Goal: Task Accomplishment & Management: Use online tool/utility

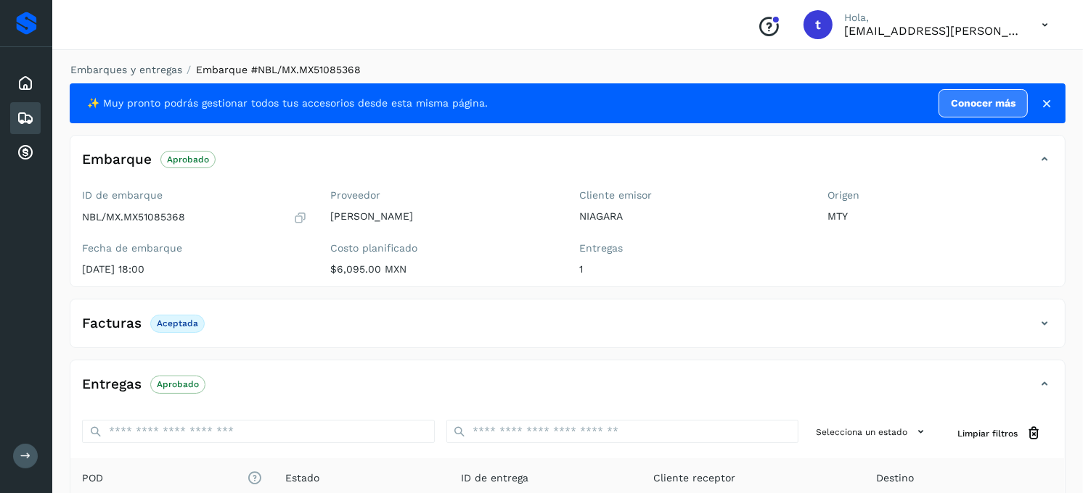
click at [19, 117] on icon at bounding box center [25, 118] width 17 height 17
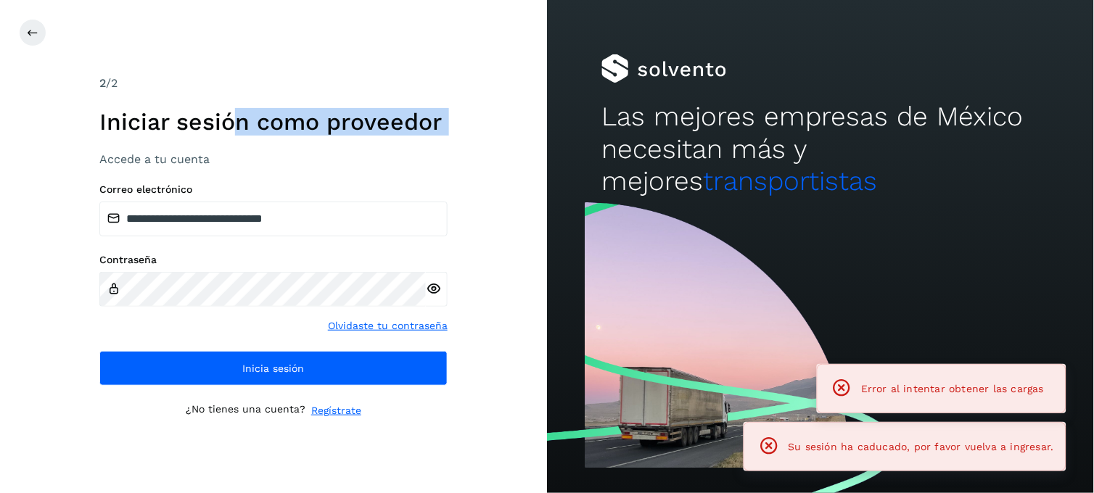
click at [38, 153] on div "**********" at bounding box center [273, 246] width 547 height 493
click at [447, 172] on div "**********" at bounding box center [273, 246] width 348 height 343
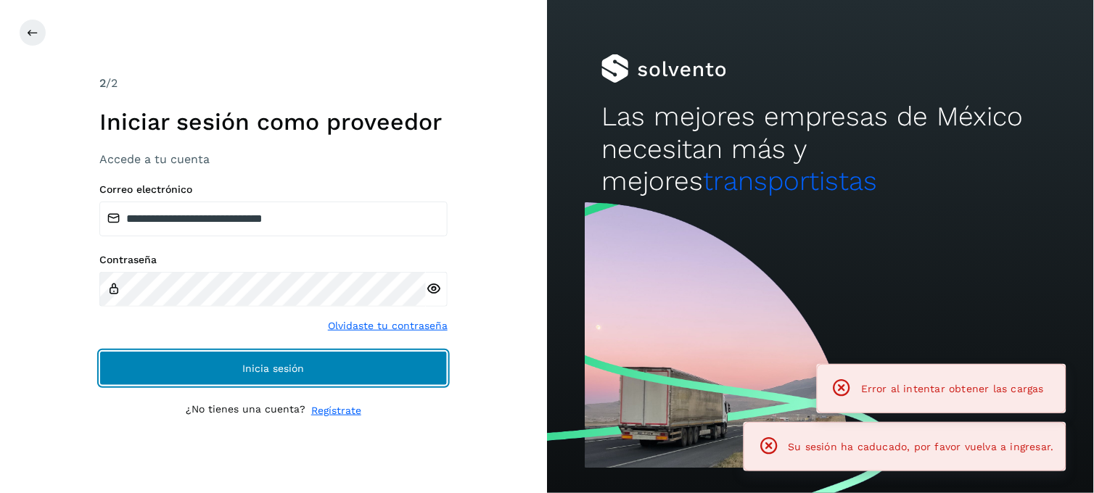
click at [303, 377] on button "Inicia sesión" at bounding box center [273, 368] width 348 height 35
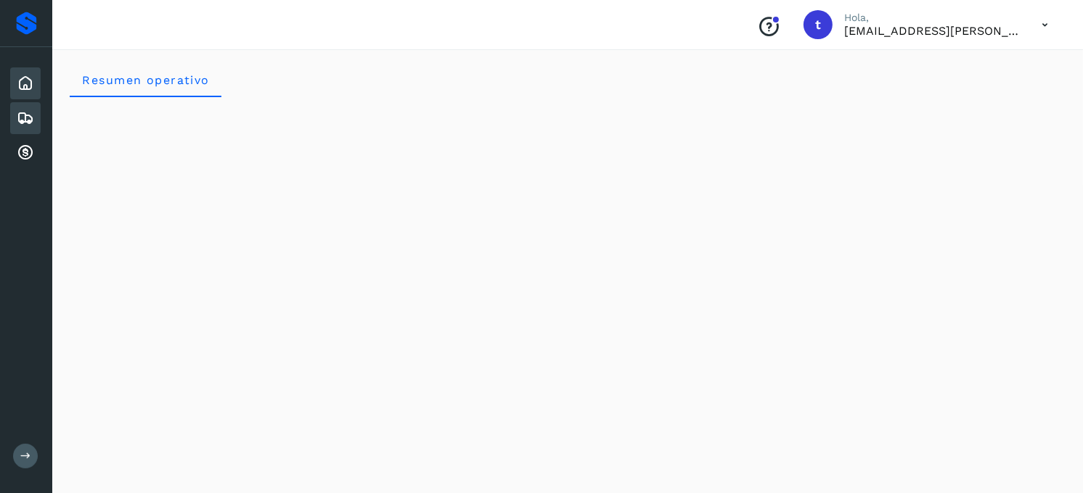
click at [26, 121] on icon at bounding box center [25, 118] width 17 height 17
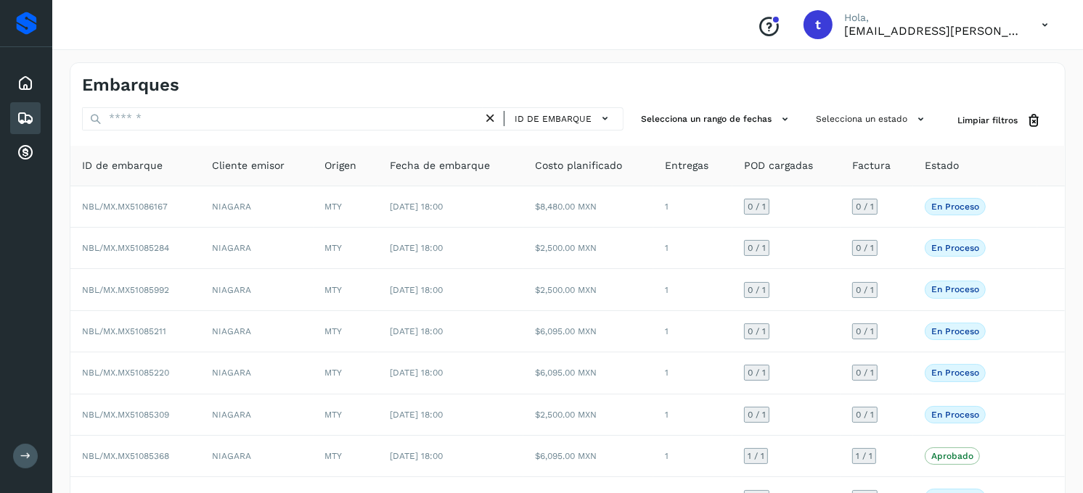
click at [216, 131] on div "ID de embarque" at bounding box center [352, 120] width 541 height 27
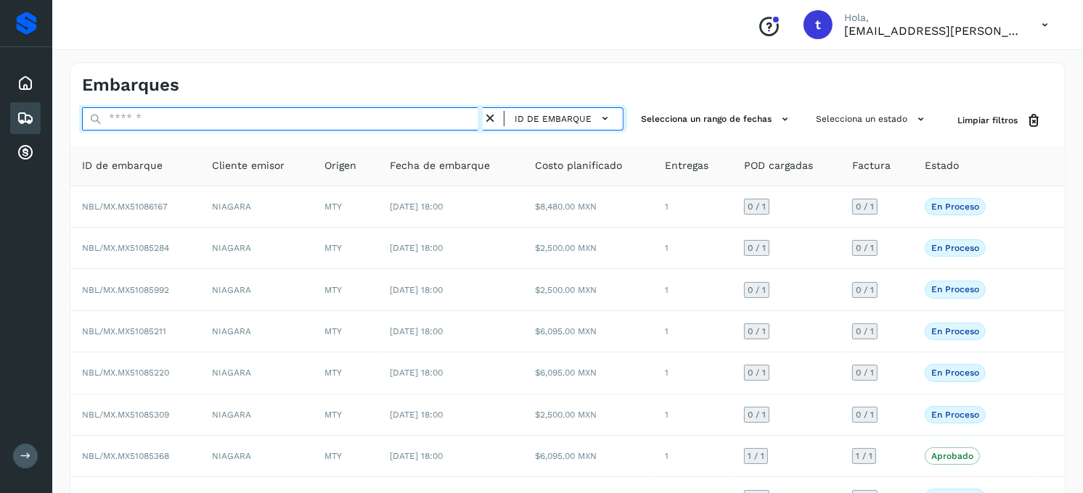
click at [221, 122] on input "text" at bounding box center [282, 118] width 401 height 23
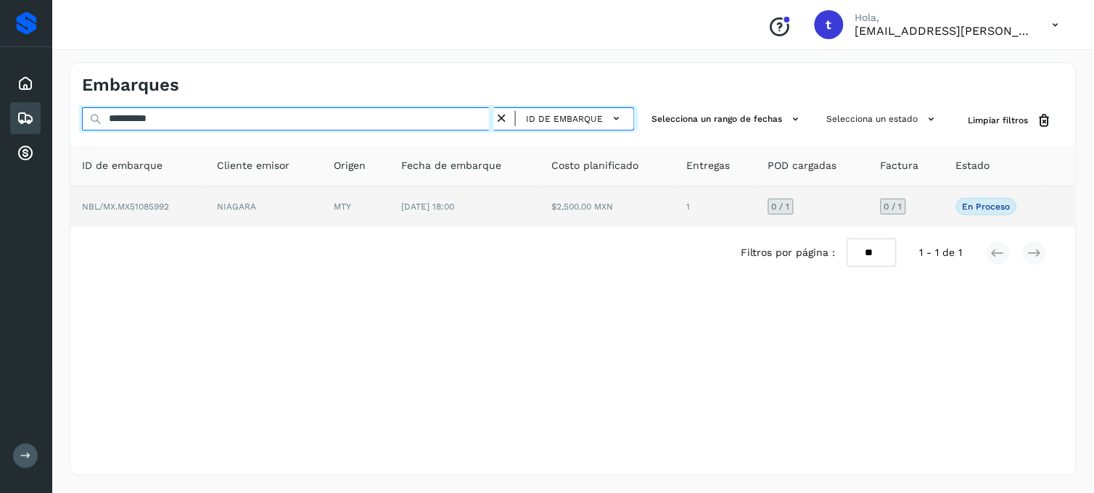
type input "**********"
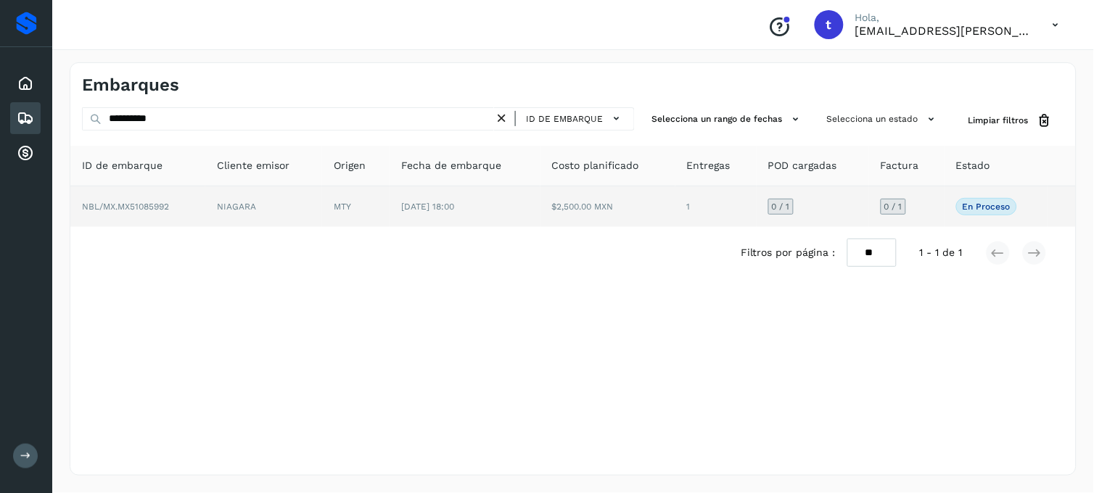
click at [112, 205] on span "NBL/MX.MX51085992" at bounding box center [125, 207] width 87 height 10
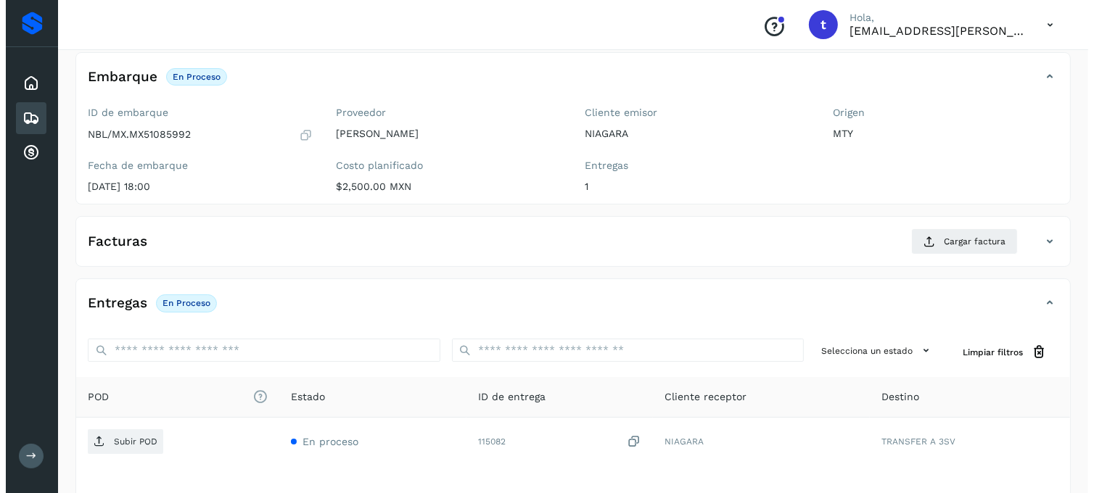
scroll to position [198, 0]
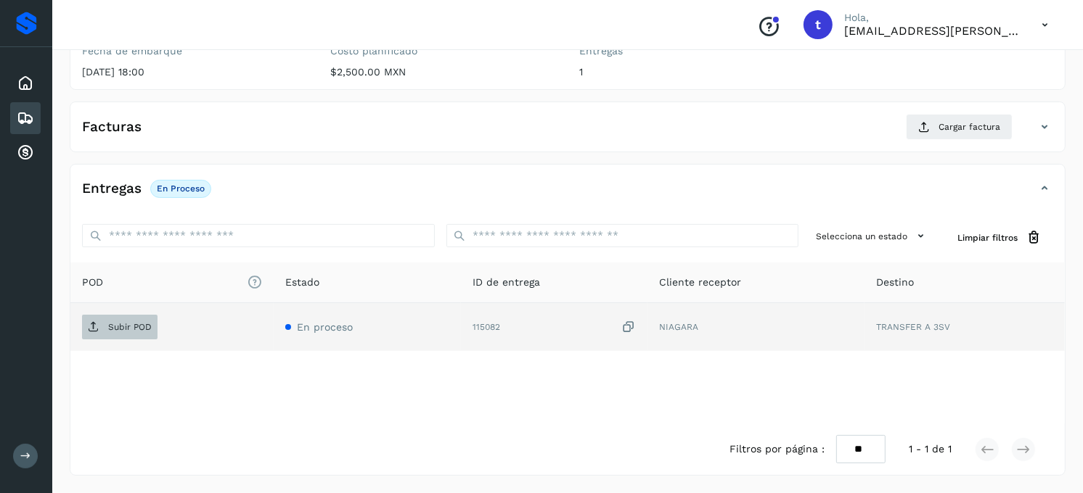
click at [146, 329] on p "Subir POD" at bounding box center [130, 327] width 44 height 10
click at [118, 339] on td "Subir POD" at bounding box center [171, 327] width 203 height 48
click at [120, 324] on p "Subir POD" at bounding box center [130, 327] width 44 height 10
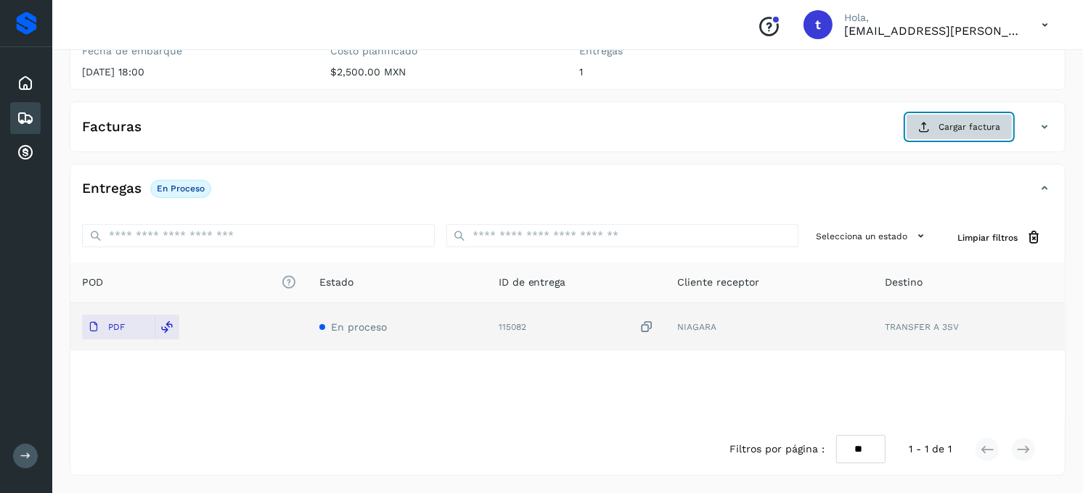
click at [975, 132] on span "Cargar factura" at bounding box center [969, 126] width 62 height 13
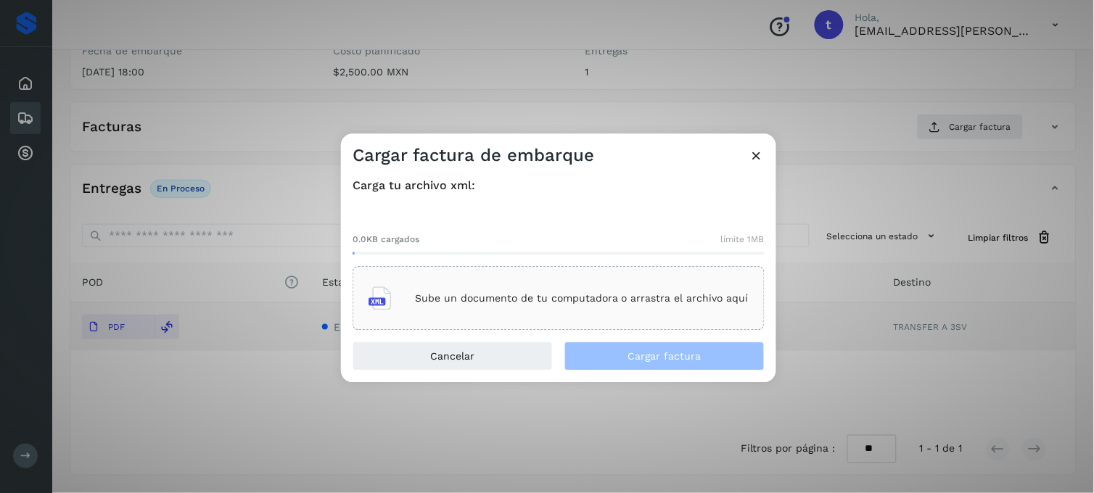
click at [530, 300] on p "Sube un documento de tu computadora o arrastra el archivo aquí" at bounding box center [582, 298] width 334 height 12
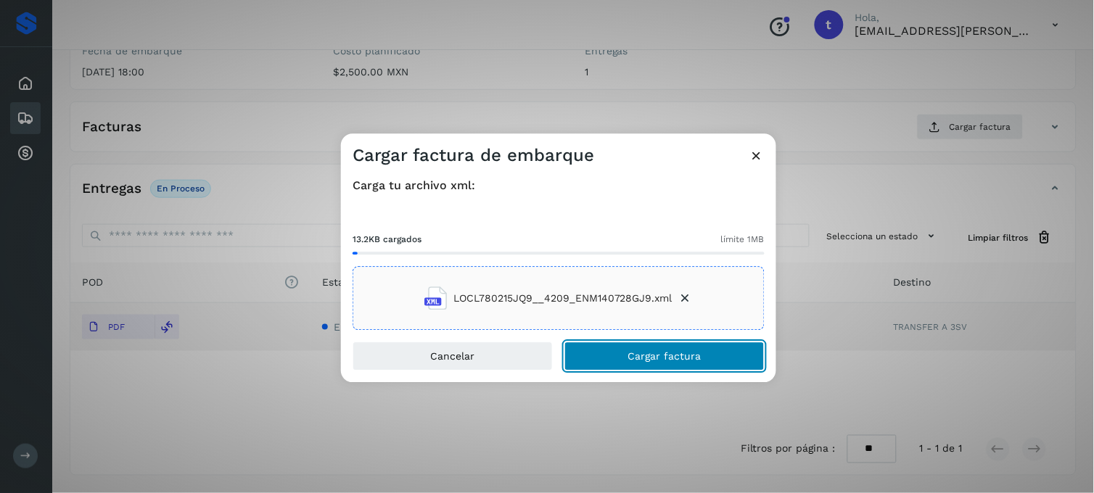
click at [654, 365] on button "Cargar factura" at bounding box center [665, 357] width 200 height 29
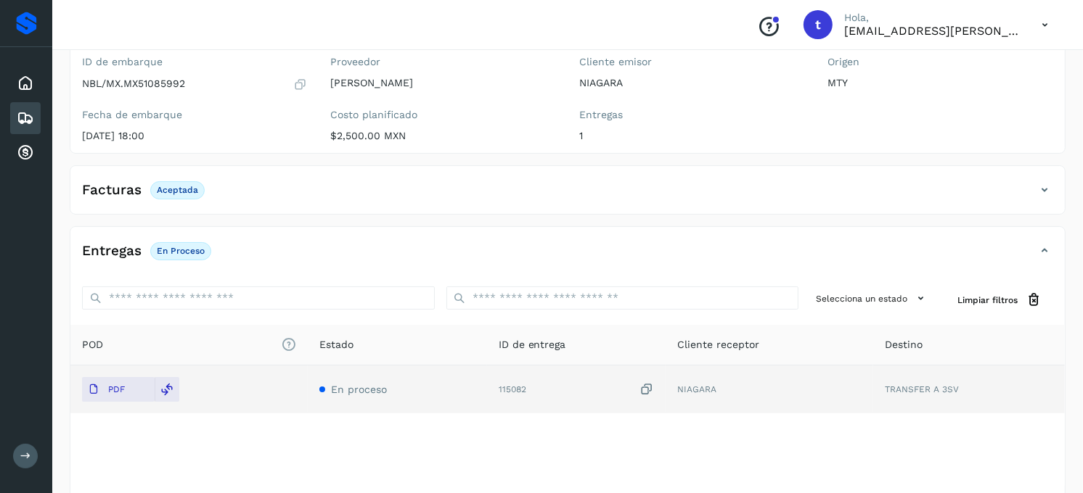
scroll to position [0, 0]
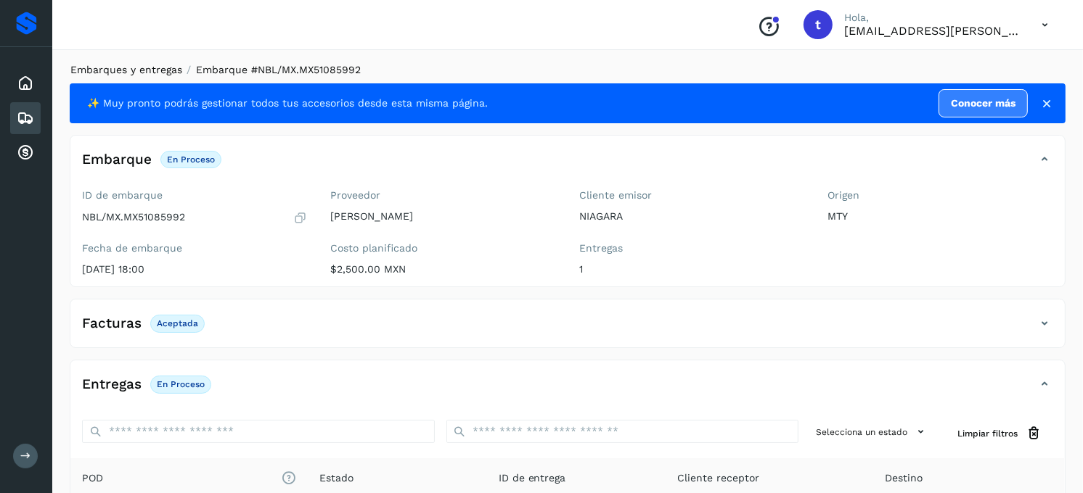
click at [129, 64] on link "Embarques y entregas" at bounding box center [126, 70] width 112 height 12
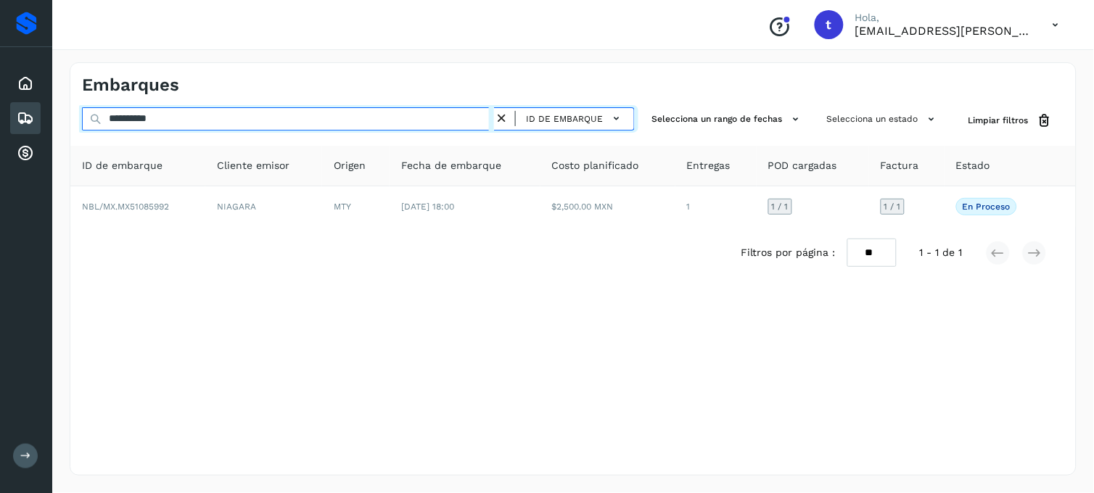
drag, startPoint x: 250, startPoint y: 121, endPoint x: 0, endPoint y: 140, distance: 251.1
click at [0, 140] on html "**********" at bounding box center [547, 246] width 1094 height 493
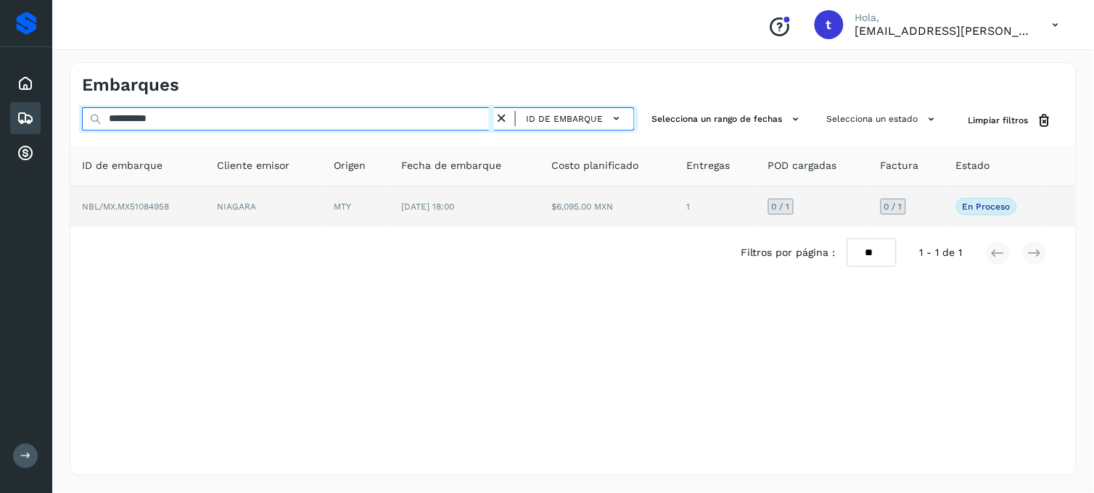
type input "**********"
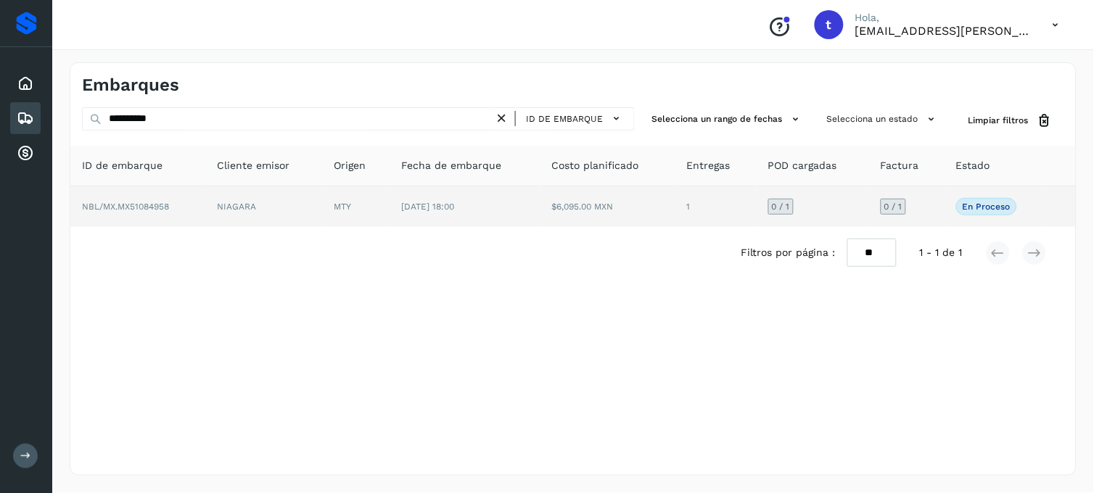
click at [134, 214] on td "NBL/MX.MX51084958" at bounding box center [137, 206] width 135 height 41
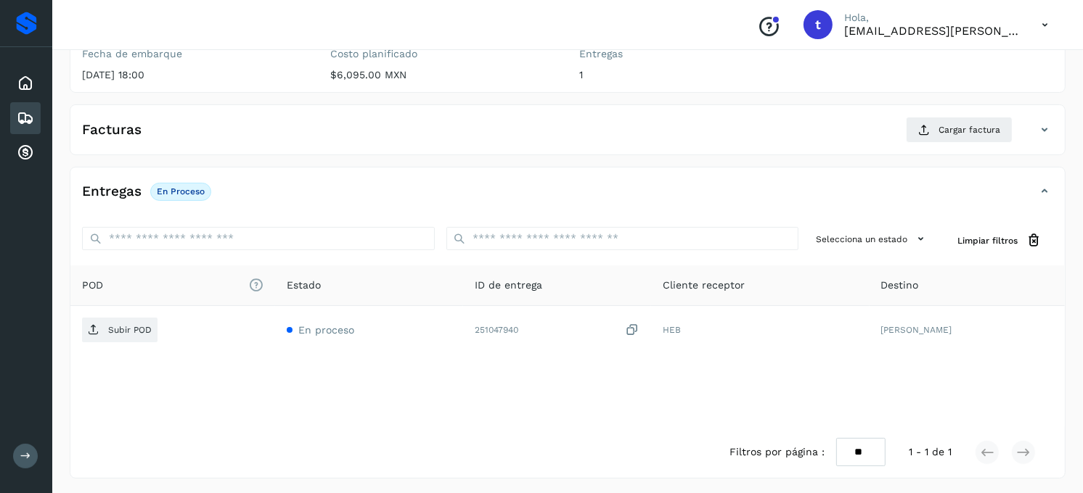
scroll to position [198, 0]
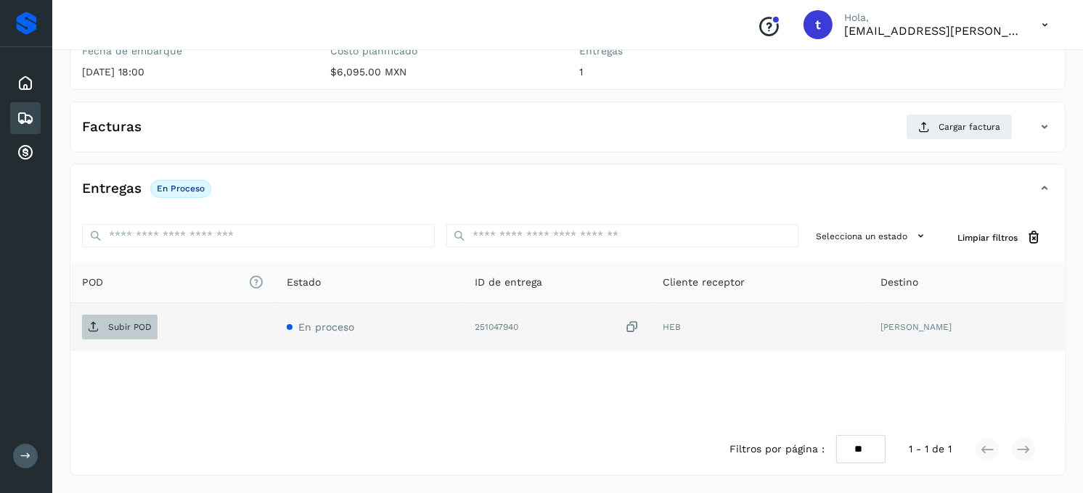
click at [134, 332] on span "Subir POD" at bounding box center [119, 327] width 75 height 23
click at [134, 322] on p "Subir POD" at bounding box center [130, 327] width 44 height 10
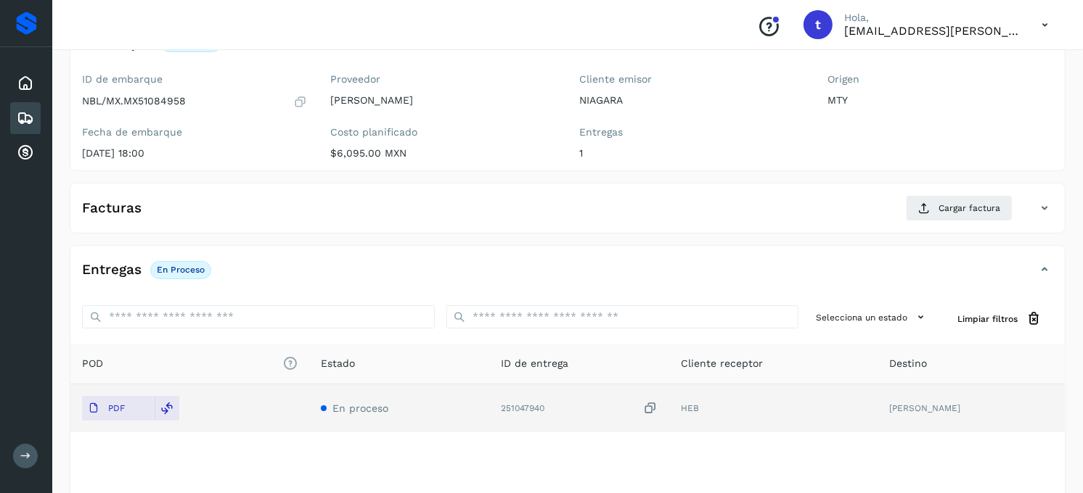
scroll to position [0, 0]
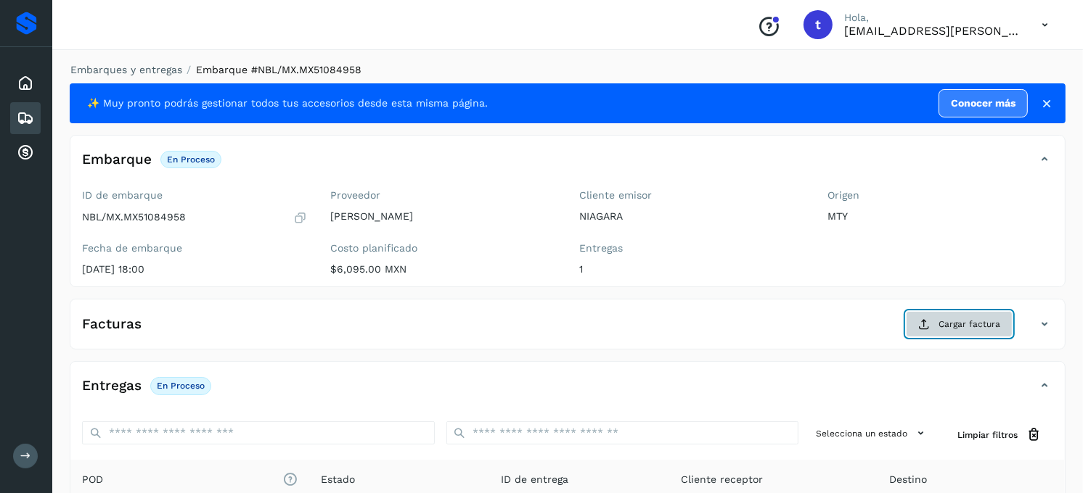
click at [954, 328] on span "Cargar factura" at bounding box center [969, 324] width 62 height 13
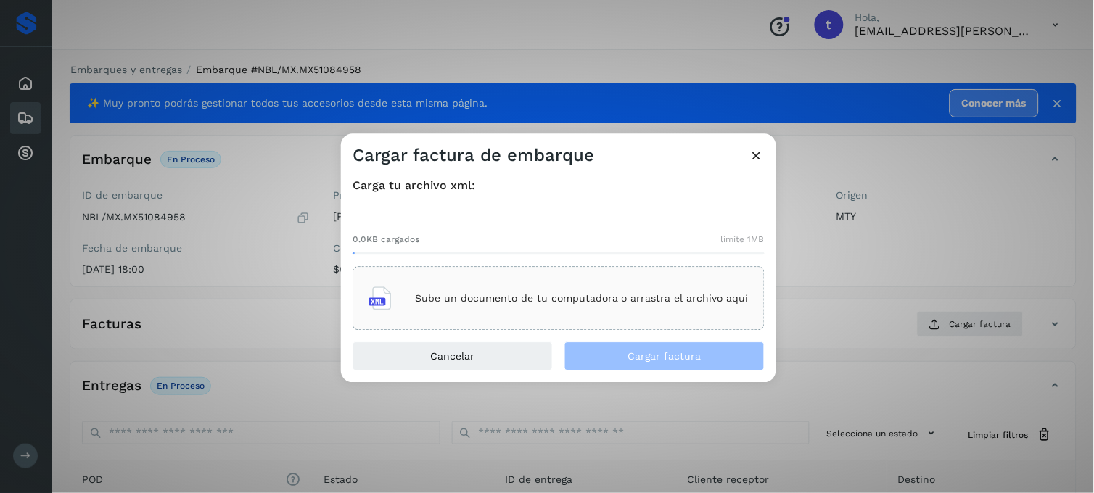
click at [481, 311] on div "Sube un documento de tu computadora o arrastra el archivo aquí" at bounding box center [559, 298] width 380 height 39
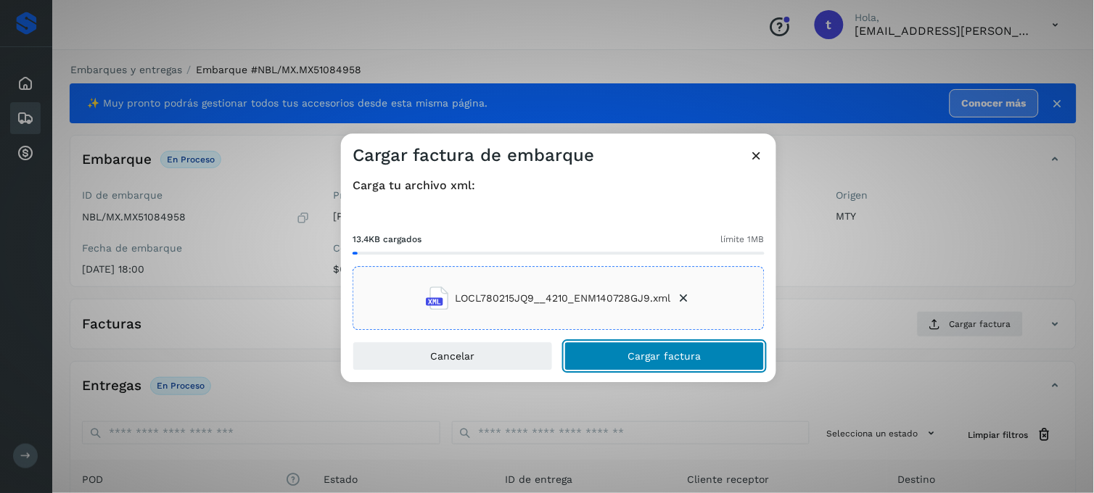
click at [647, 356] on span "Cargar factura" at bounding box center [664, 357] width 73 height 10
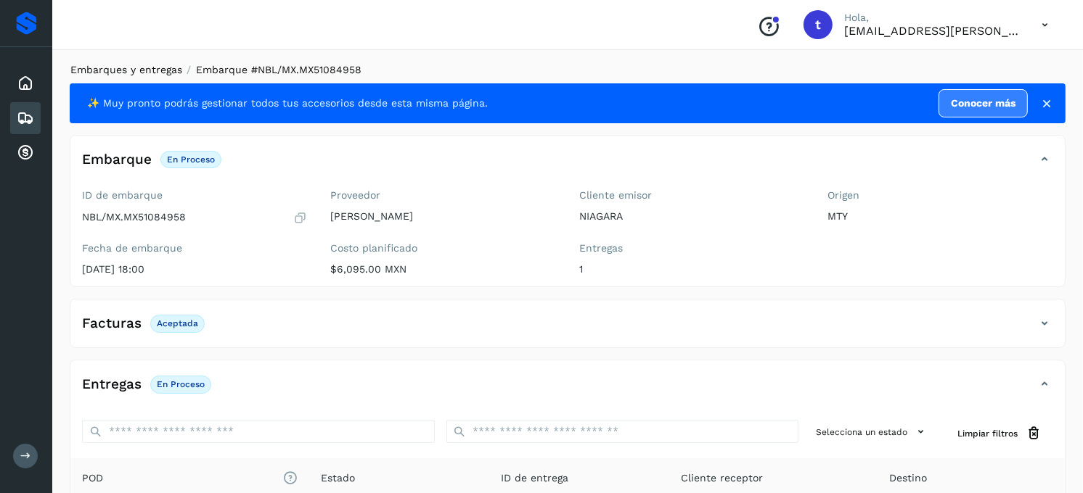
click at [127, 70] on link "Embarques y entregas" at bounding box center [126, 70] width 112 height 12
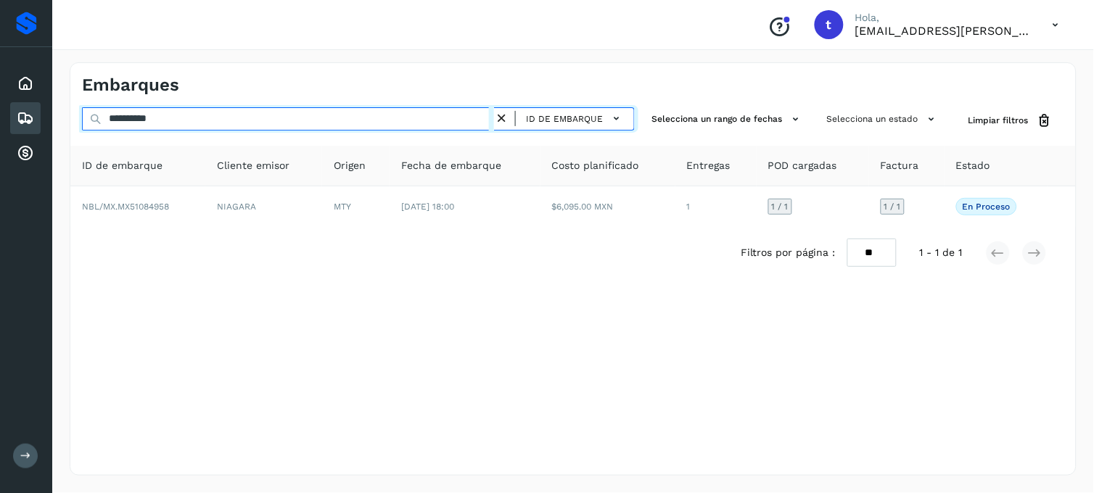
drag, startPoint x: 286, startPoint y: 118, endPoint x: 0, endPoint y: 129, distance: 286.1
click at [0, 129] on html "**********" at bounding box center [547, 246] width 1094 height 493
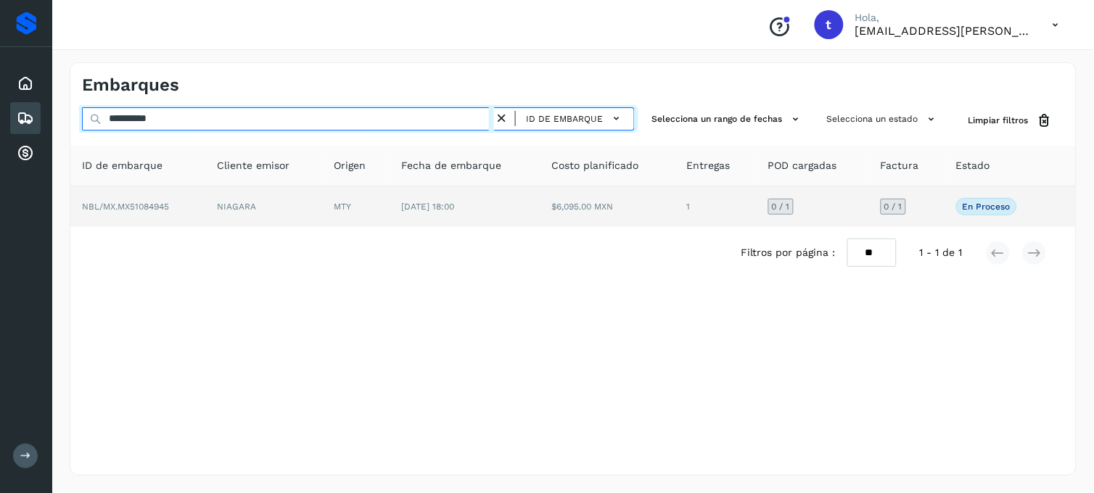
type input "**********"
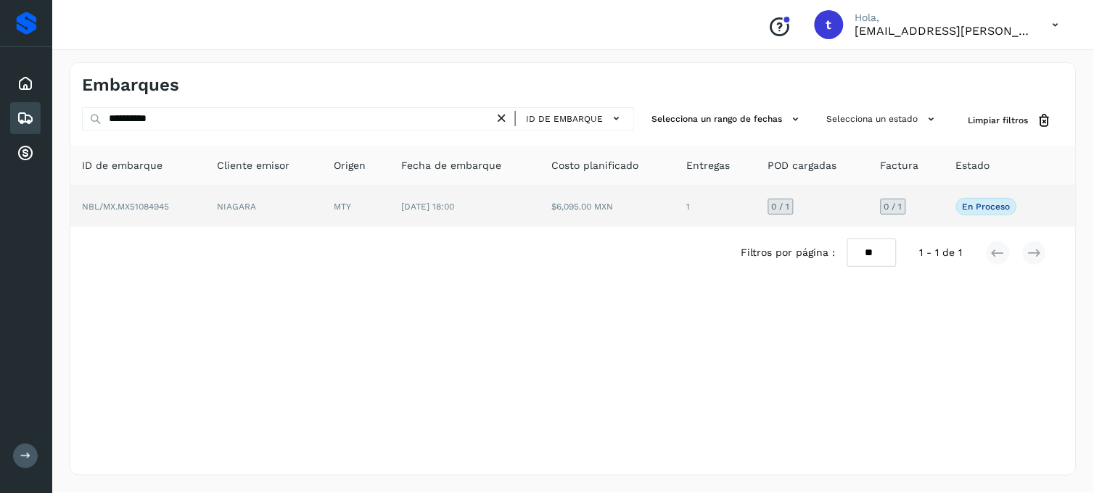
click at [162, 197] on td "NBL/MX.MX51084945" at bounding box center [137, 206] width 135 height 41
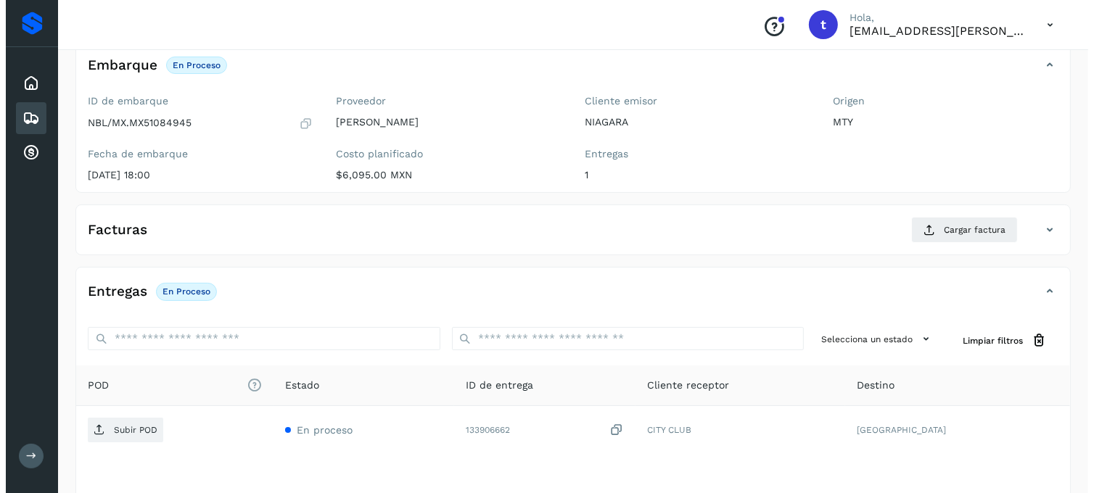
scroll to position [198, 0]
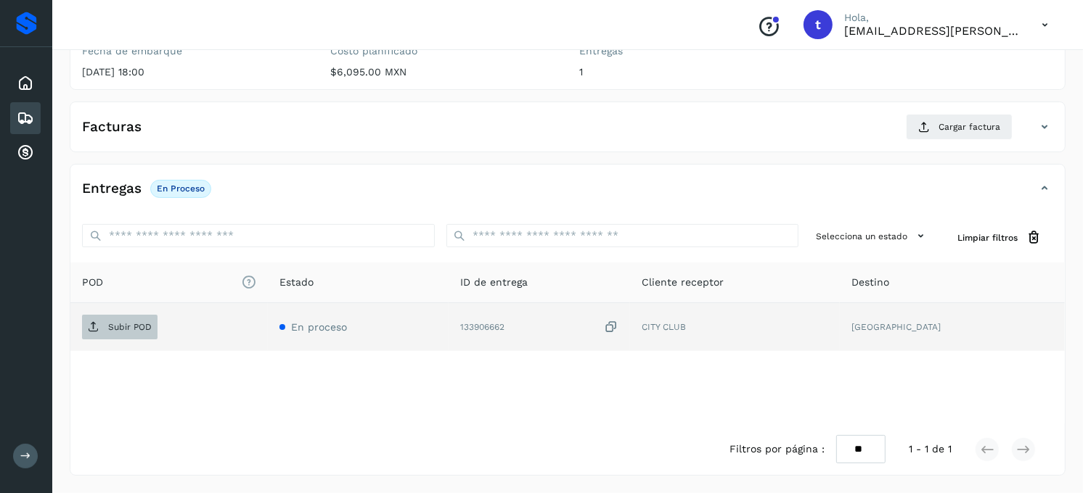
click at [114, 338] on button "Subir POD" at bounding box center [119, 327] width 75 height 25
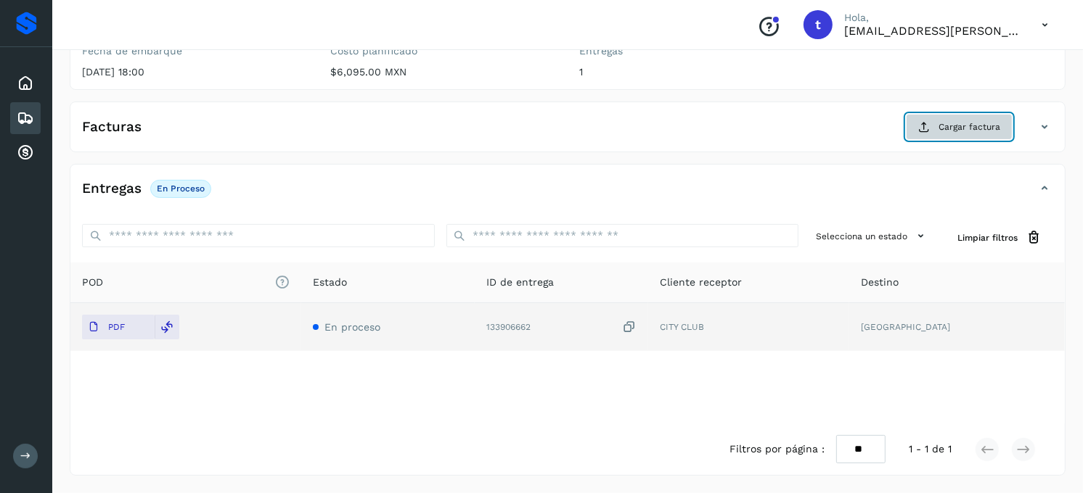
click at [952, 133] on span "Cargar factura" at bounding box center [969, 126] width 62 height 13
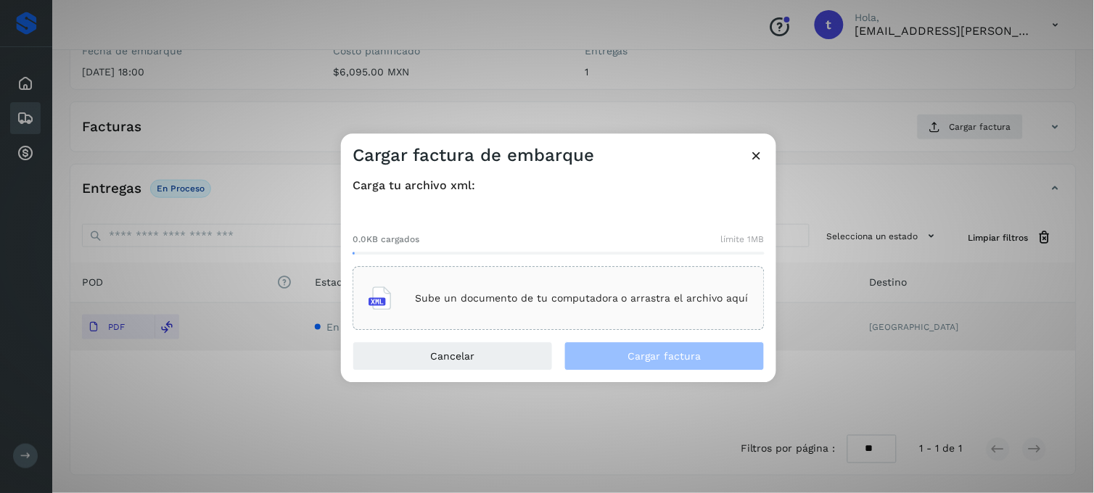
click at [498, 292] on p "Sube un documento de tu computadora o arrastra el archivo aquí" at bounding box center [582, 298] width 334 height 12
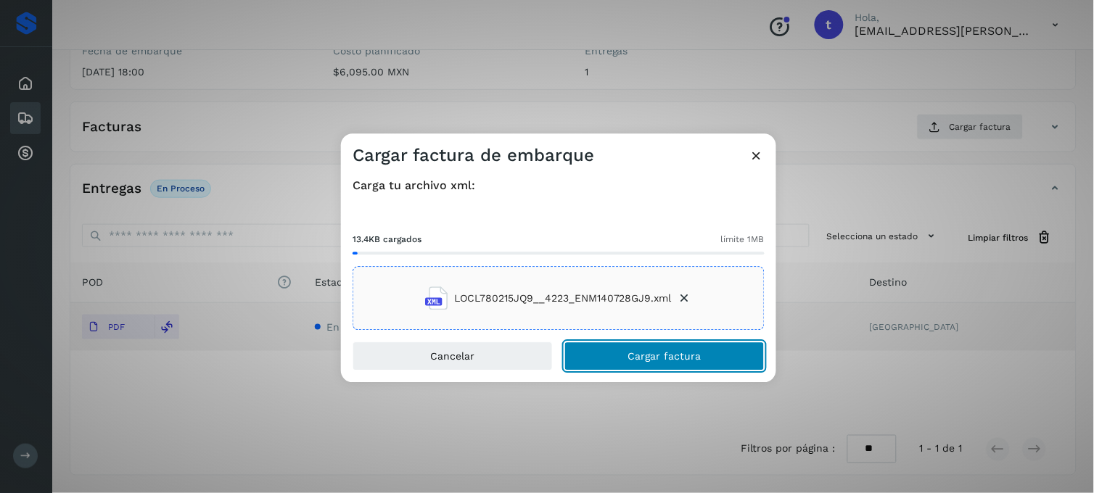
click at [708, 364] on button "Cargar factura" at bounding box center [665, 357] width 200 height 29
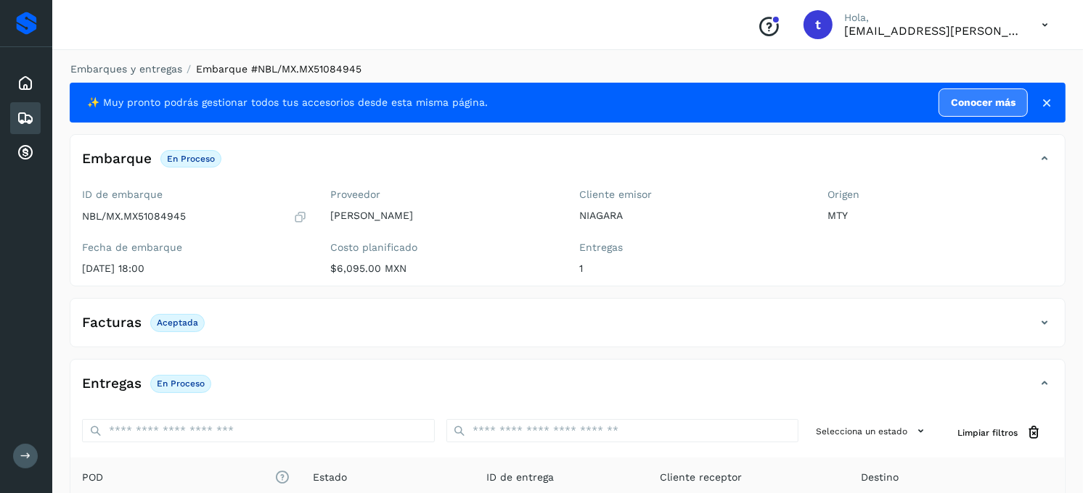
scroll to position [0, 0]
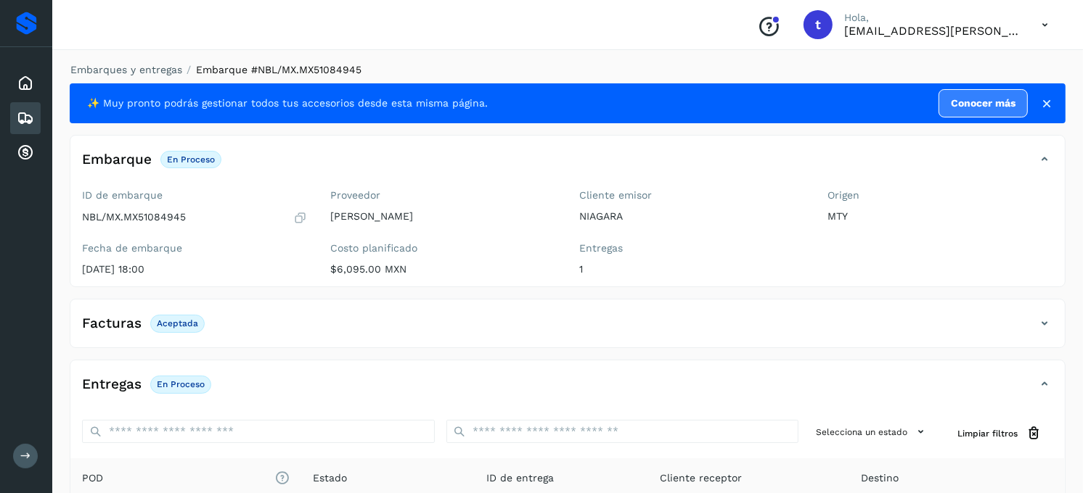
click at [30, 118] on icon at bounding box center [25, 118] width 17 height 17
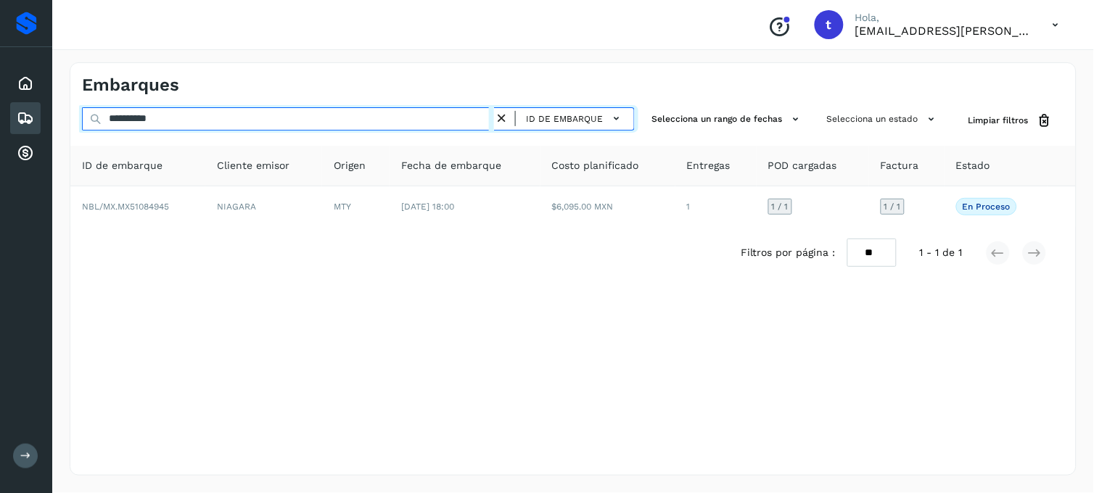
drag, startPoint x: 203, startPoint y: 117, endPoint x: 81, endPoint y: 121, distance: 122.0
click at [82, 121] on input "**********" at bounding box center [288, 118] width 412 height 23
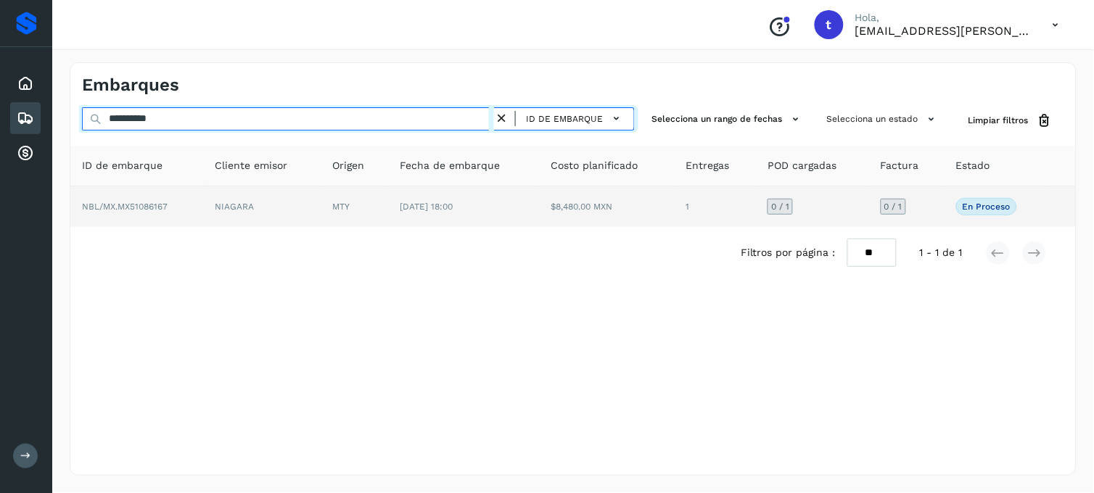
type input "**********"
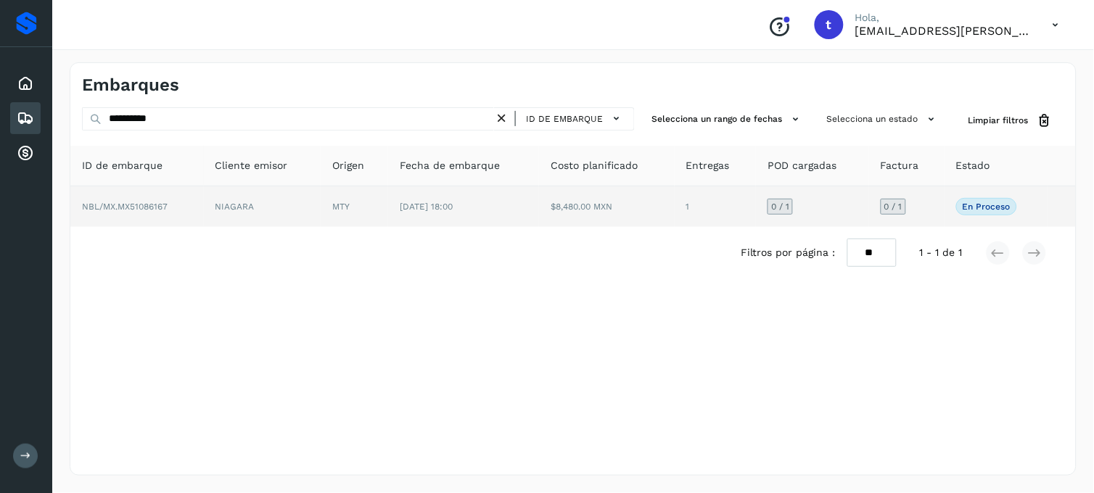
click at [112, 203] on span "NBL/MX.MX51086167" at bounding box center [125, 207] width 86 height 10
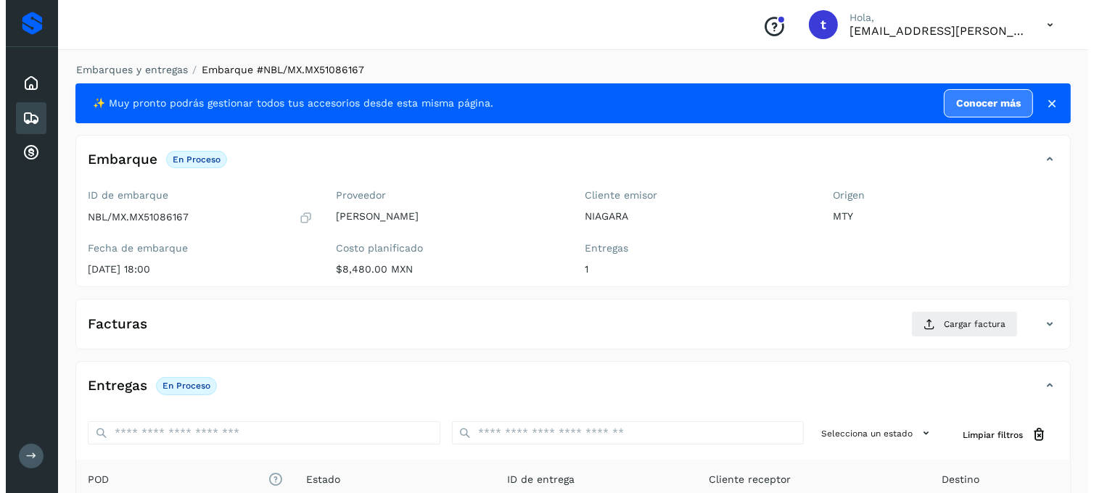
scroll to position [198, 0]
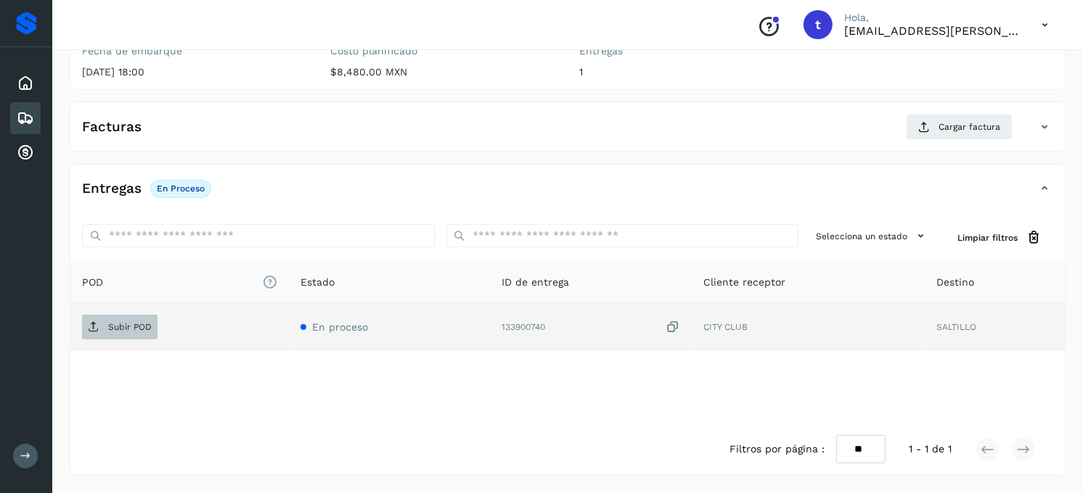
click at [138, 335] on span "Subir POD" at bounding box center [119, 327] width 75 height 23
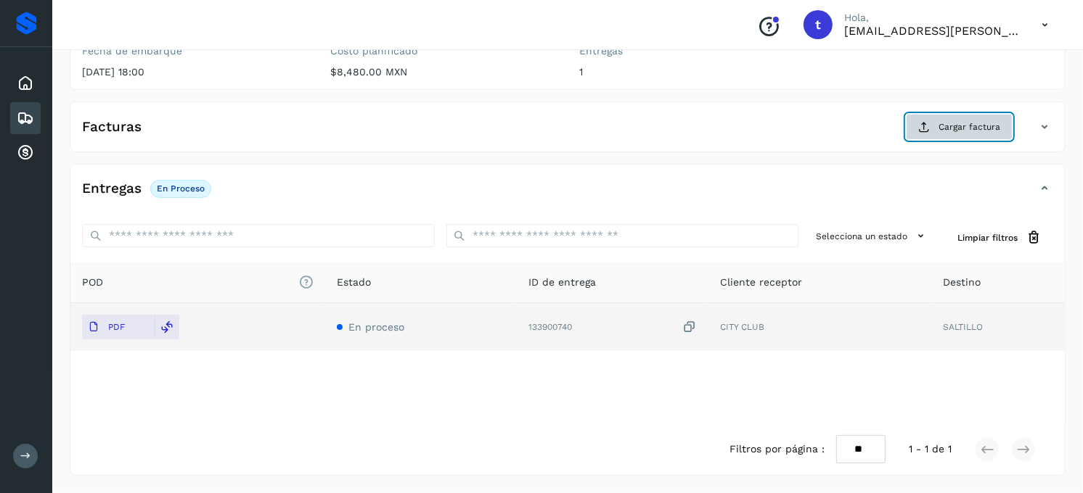
click at [946, 131] on span "Cargar factura" at bounding box center [969, 126] width 62 height 13
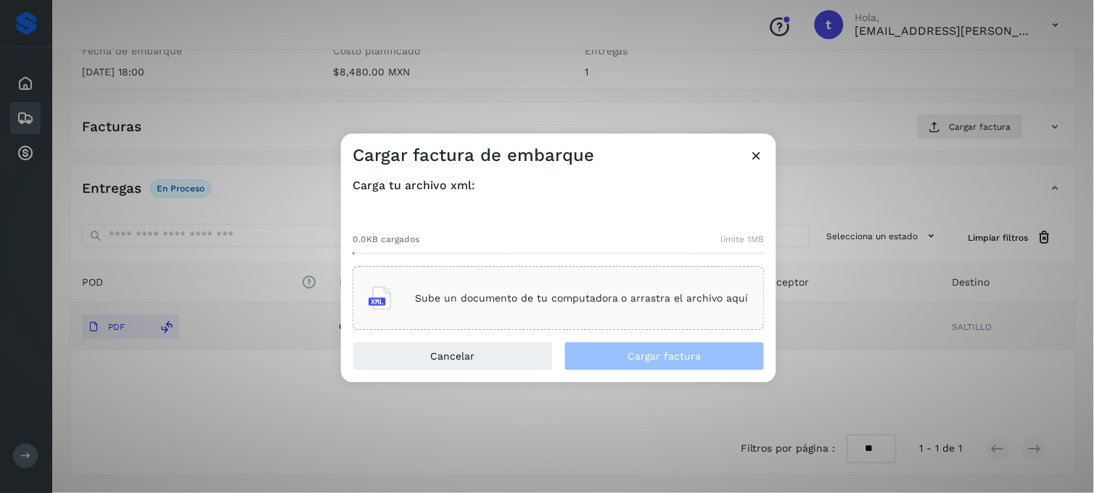
click at [490, 300] on p "Sube un documento de tu computadora o arrastra el archivo aquí" at bounding box center [582, 298] width 334 height 12
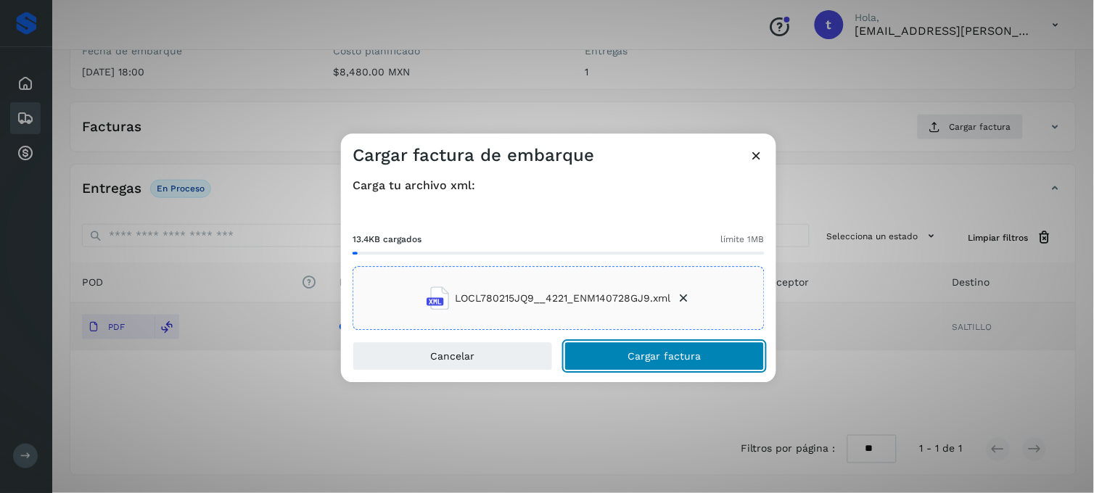
click at [627, 357] on button "Cargar factura" at bounding box center [665, 357] width 200 height 29
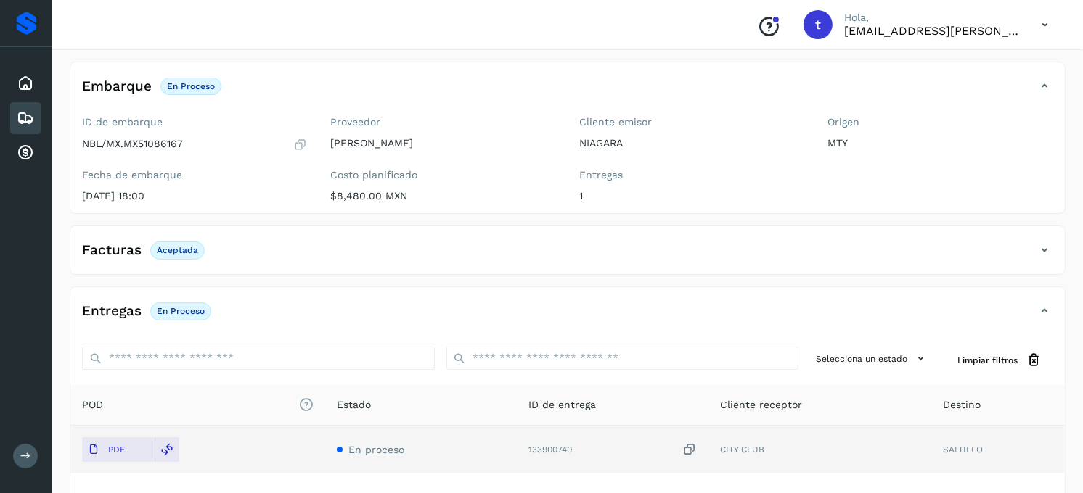
scroll to position [0, 0]
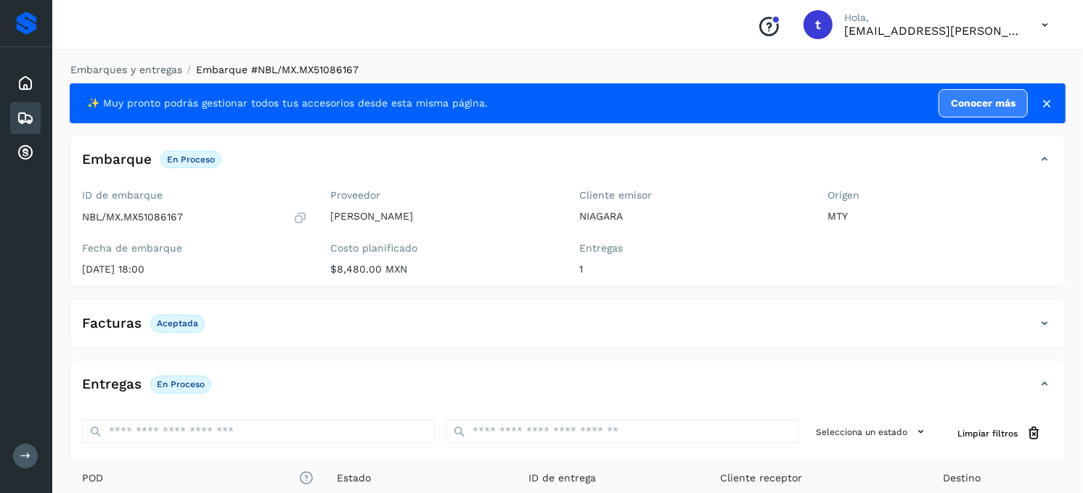
click at [26, 121] on icon at bounding box center [25, 118] width 17 height 17
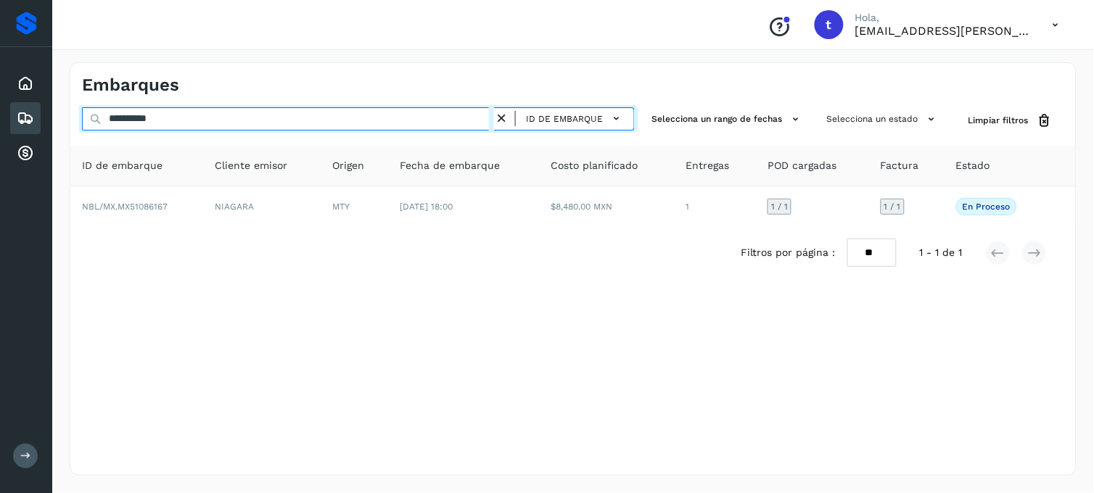
drag, startPoint x: 237, startPoint y: 125, endPoint x: -4, endPoint y: 149, distance: 241.5
click at [0, 149] on html "**********" at bounding box center [547, 246] width 1094 height 493
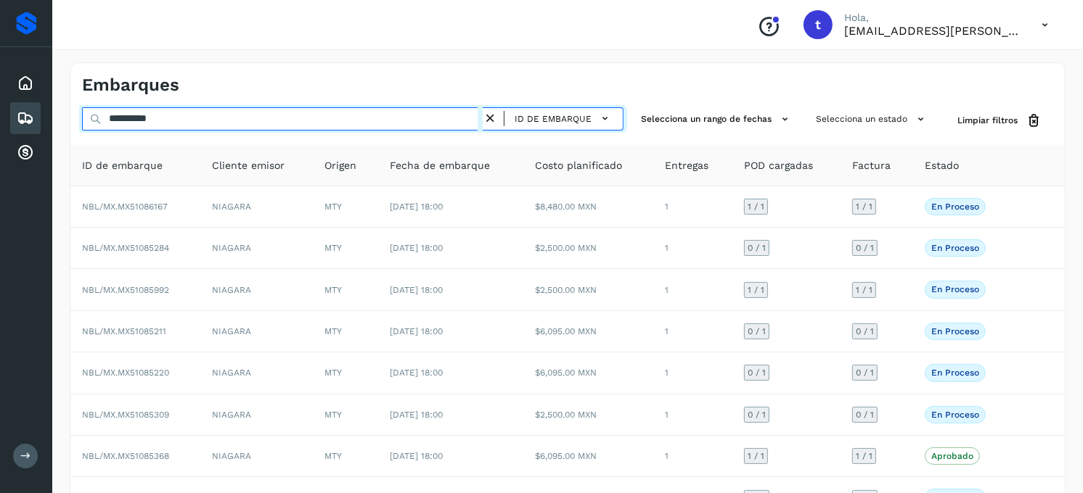
type input "**********"
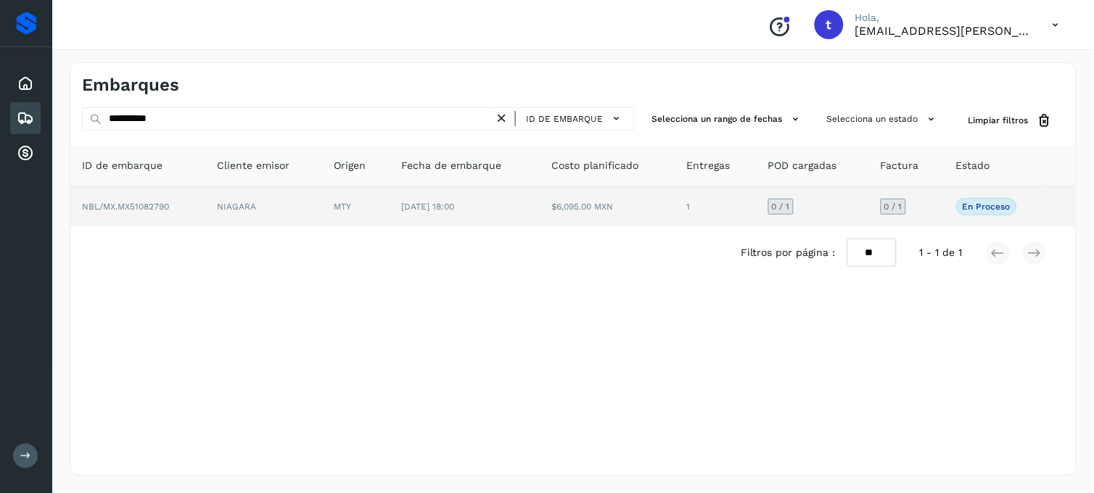
click at [173, 204] on td "NBL/MX.MX51082790" at bounding box center [137, 206] width 135 height 41
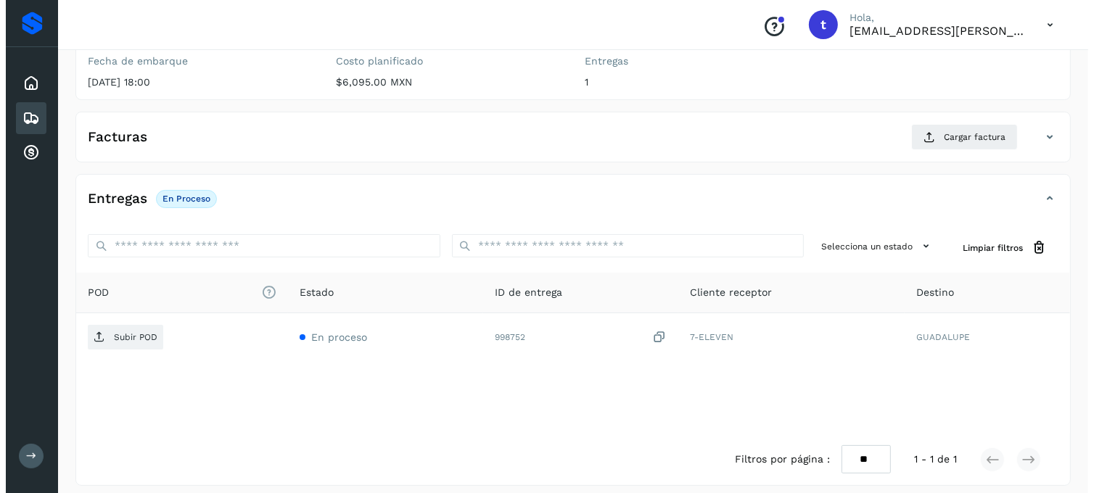
scroll to position [198, 0]
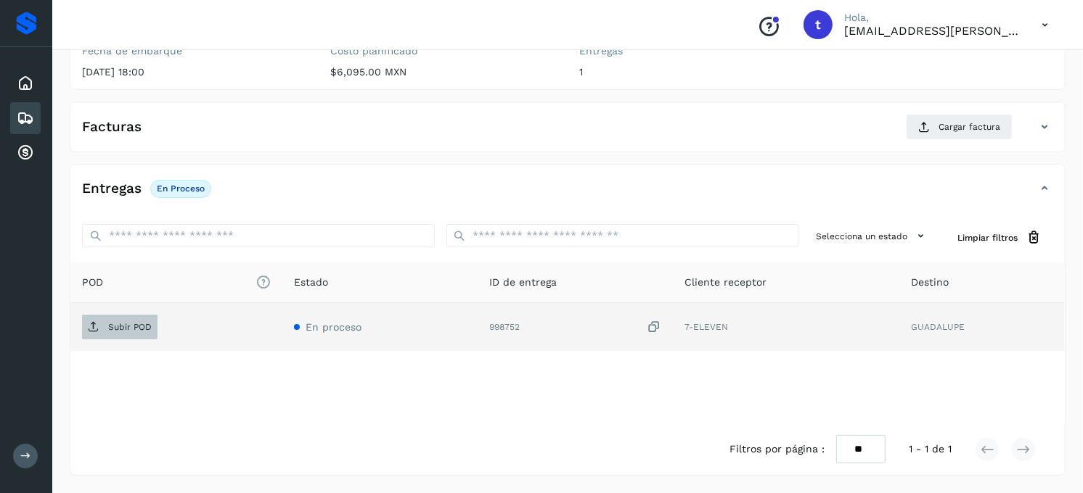
click at [110, 327] on p "Subir POD" at bounding box center [130, 327] width 44 height 10
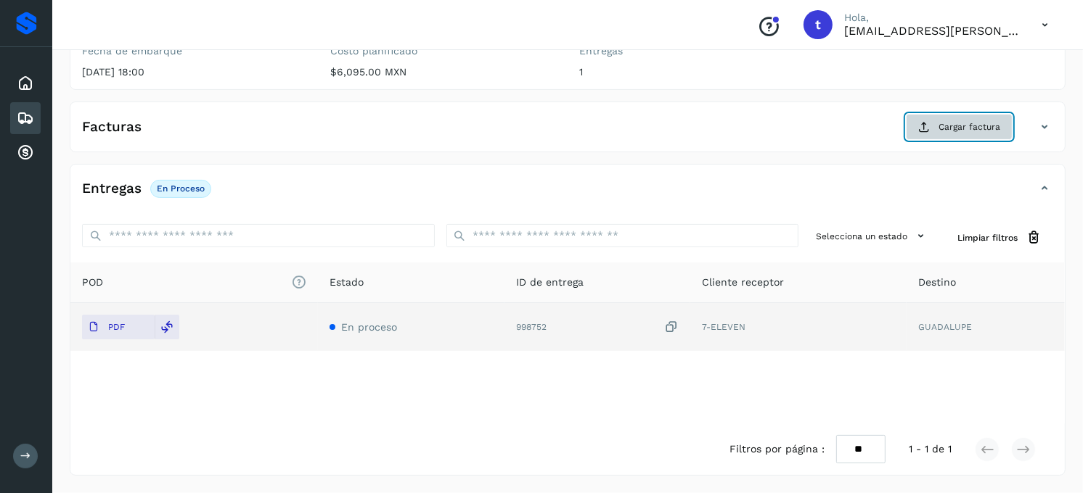
click at [939, 132] on span "Cargar factura" at bounding box center [969, 126] width 62 height 13
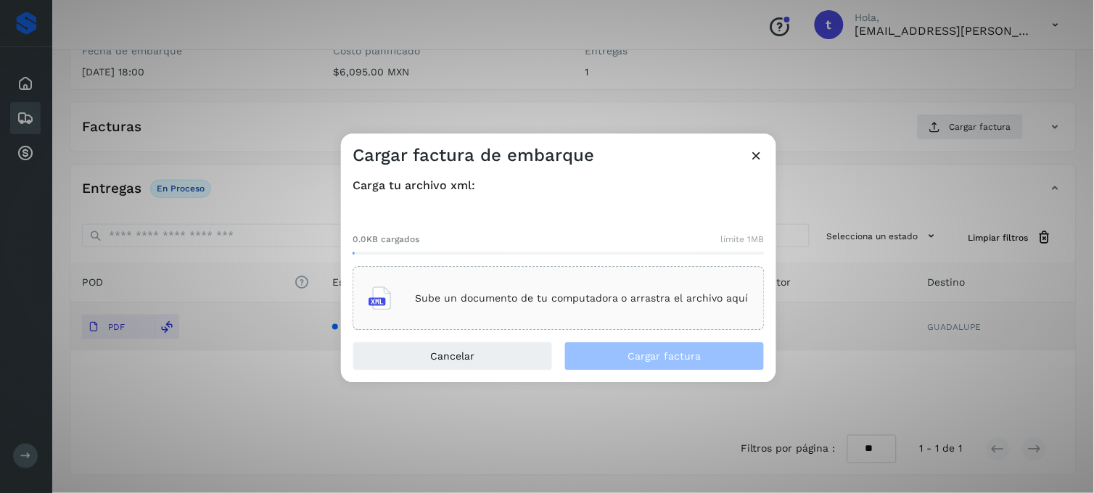
click at [395, 299] on div "Sube un documento de tu computadora o arrastra el archivo aquí" at bounding box center [559, 298] width 380 height 39
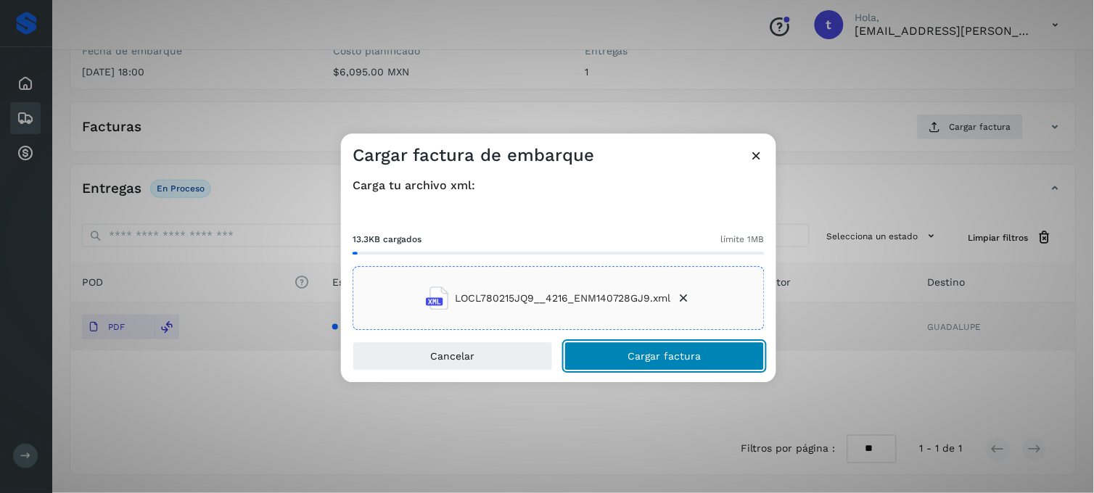
click at [713, 354] on button "Cargar factura" at bounding box center [665, 357] width 200 height 29
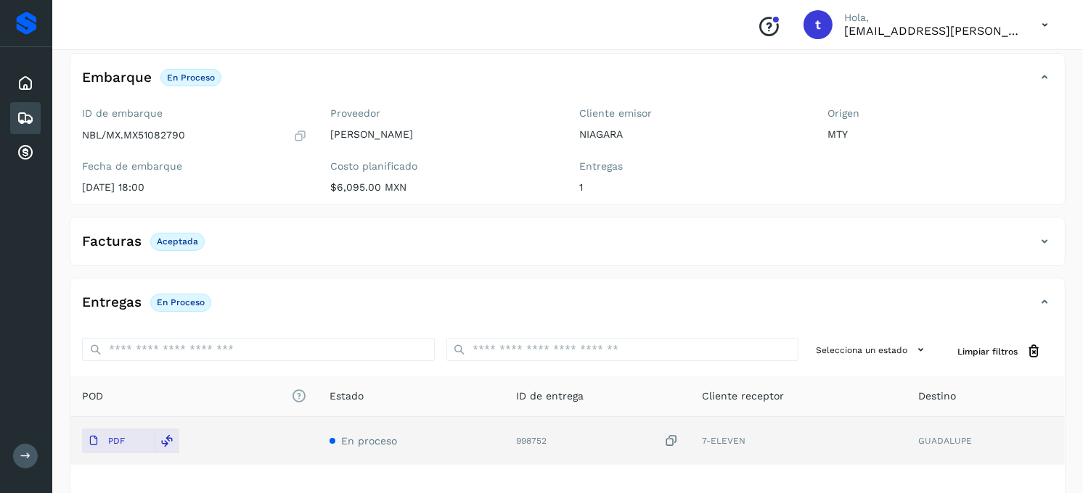
scroll to position [0, 0]
